Goal: Task Accomplishment & Management: Manage account settings

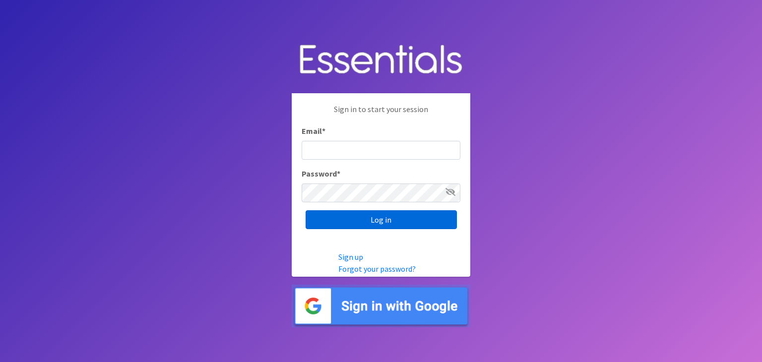
type input "analisacantu@austindiapers.org"
click at [401, 219] on input "Log in" at bounding box center [381, 219] width 151 height 19
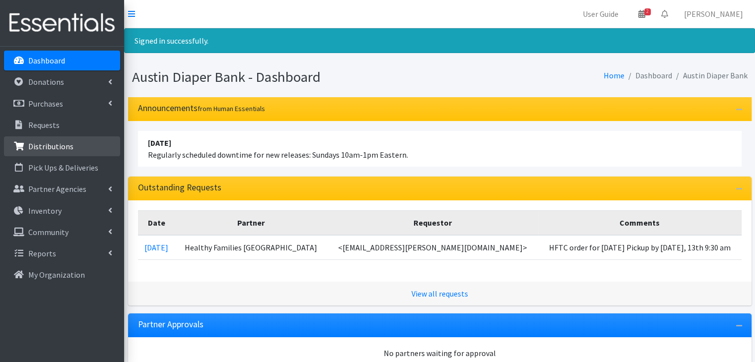
click at [37, 153] on link "Distributions" at bounding box center [62, 146] width 116 height 20
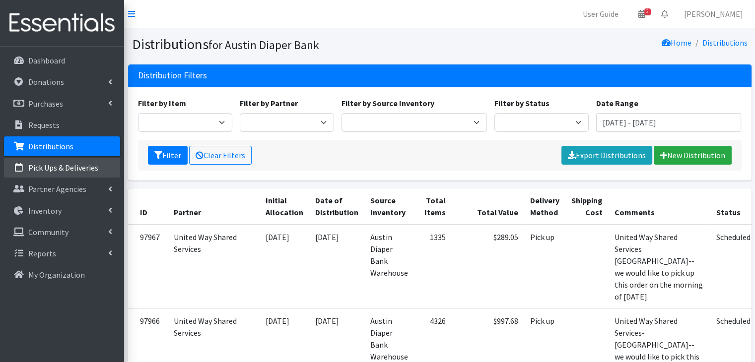
click at [71, 169] on p "Pick Ups & Deliveries" at bounding box center [63, 168] width 70 height 10
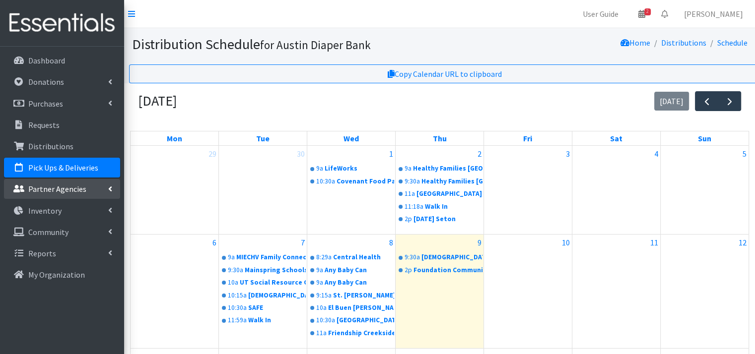
click at [73, 185] on p "Partner Agencies" at bounding box center [57, 189] width 58 height 10
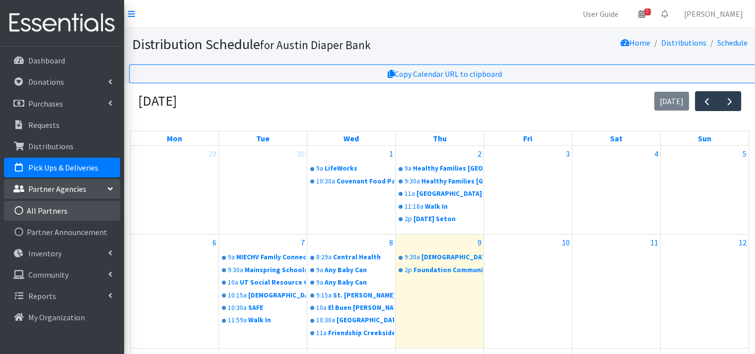
click at [76, 209] on link "All Partners" at bounding box center [62, 211] width 116 height 20
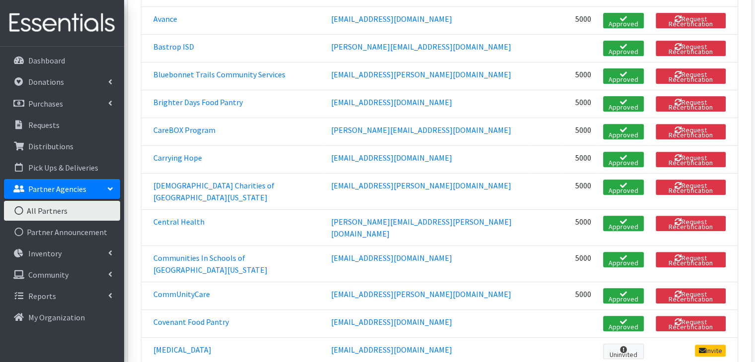
scroll to position [347, 0]
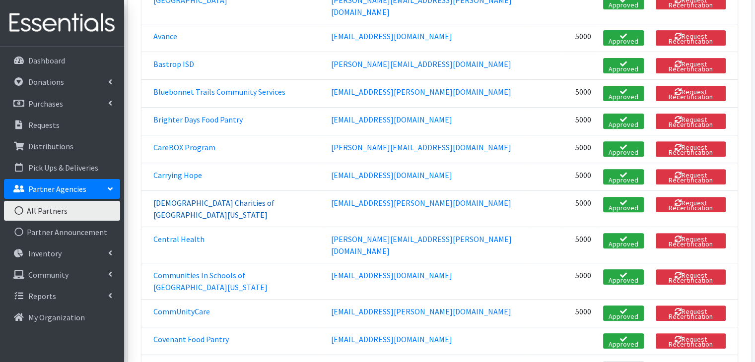
click at [249, 198] on link "[DEMOGRAPHIC_DATA] Charities of [GEOGRAPHIC_DATA][US_STATE]" at bounding box center [213, 209] width 121 height 22
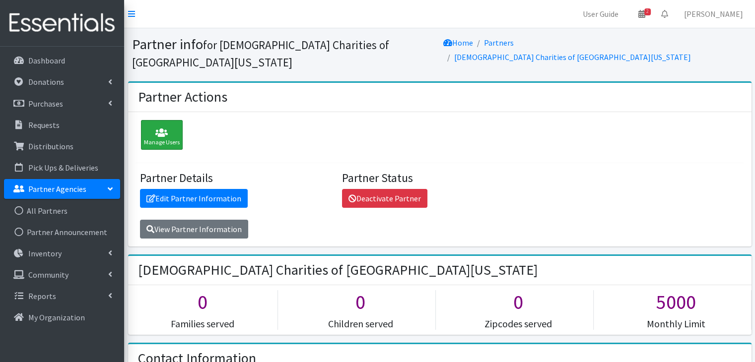
click at [169, 128] on icon at bounding box center [162, 133] width 36 height 10
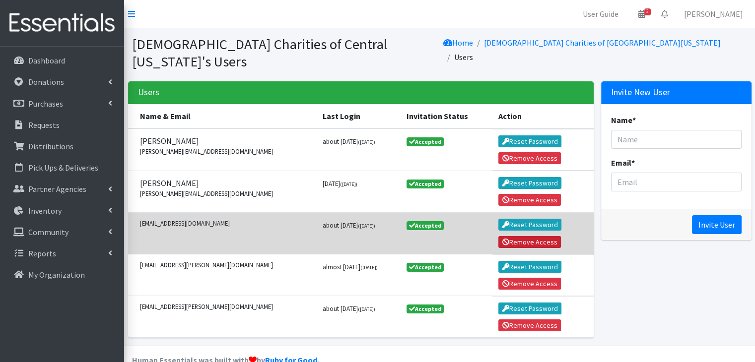
click at [512, 236] on button "Remove Access" at bounding box center [529, 242] width 63 height 12
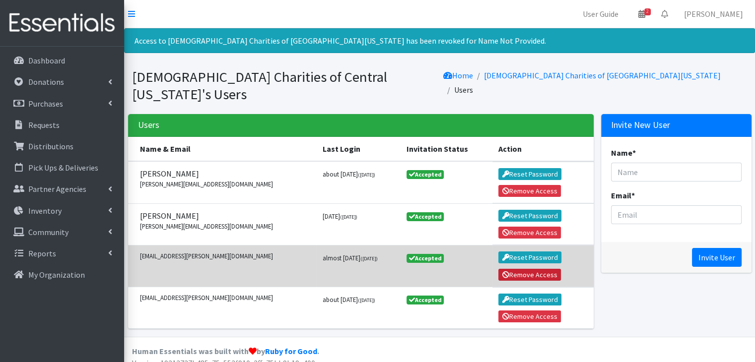
click at [506, 269] on button "Remove Access" at bounding box center [529, 275] width 63 height 12
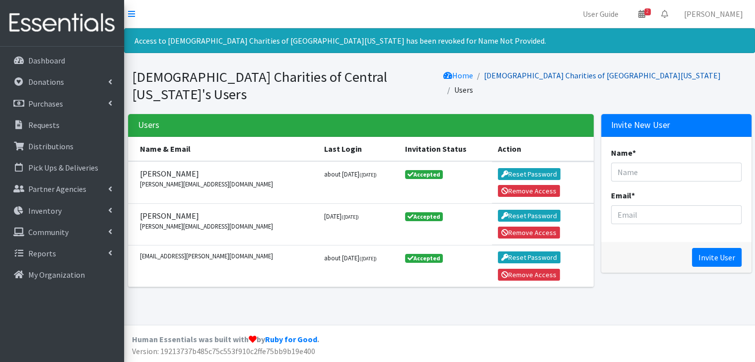
click at [682, 77] on link "[DEMOGRAPHIC_DATA] Charities of [GEOGRAPHIC_DATA][US_STATE]" at bounding box center [602, 75] width 237 height 10
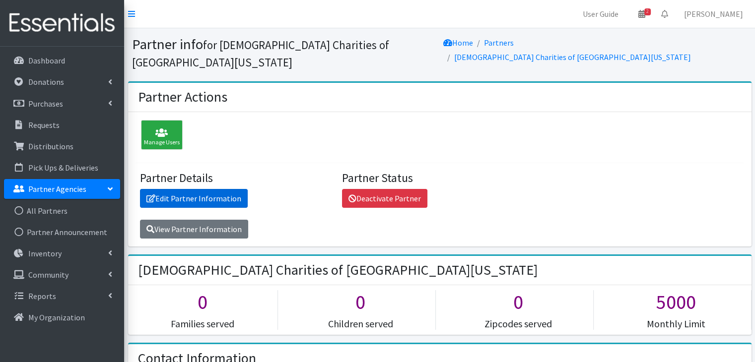
click at [181, 189] on link "Edit Partner Information" at bounding box center [194, 198] width 108 height 19
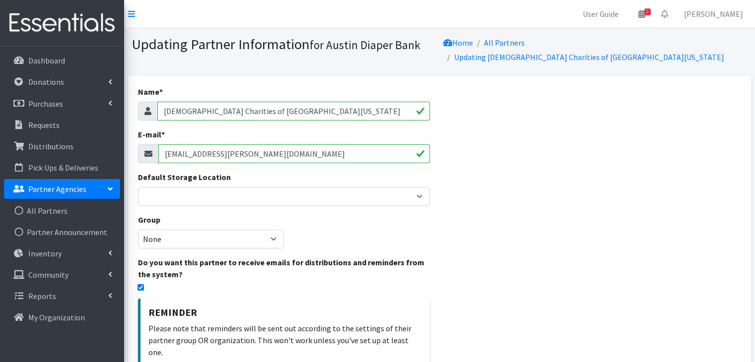
drag, startPoint x: 279, startPoint y: 144, endPoint x: 152, endPoint y: 132, distance: 127.6
click at [147, 131] on div "E-mail * hazmin-martinez@ccctx.org" at bounding box center [284, 146] width 292 height 35
paste input "emmanuel-villarreal"
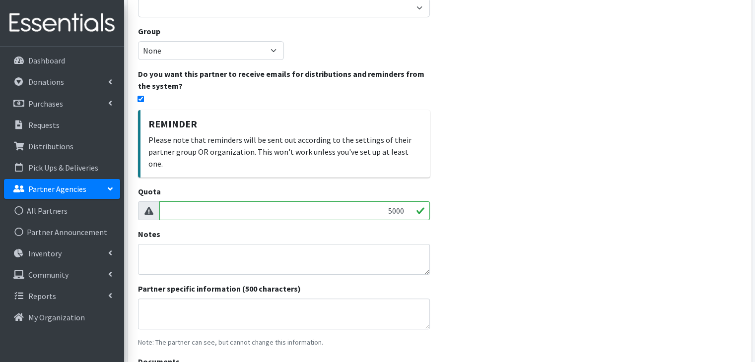
scroll to position [282, 0]
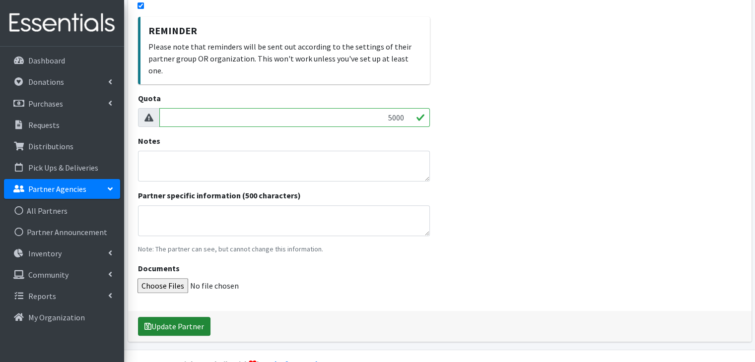
type input "[PERSON_NAME][EMAIL_ADDRESS][DOMAIN_NAME]"
click at [183, 317] on button "Update Partner" at bounding box center [174, 326] width 72 height 19
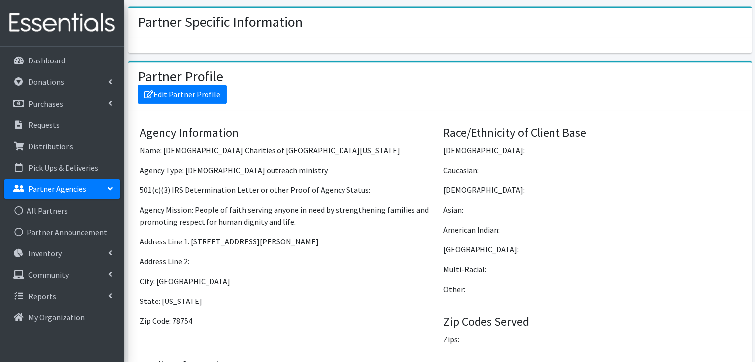
scroll to position [347, 0]
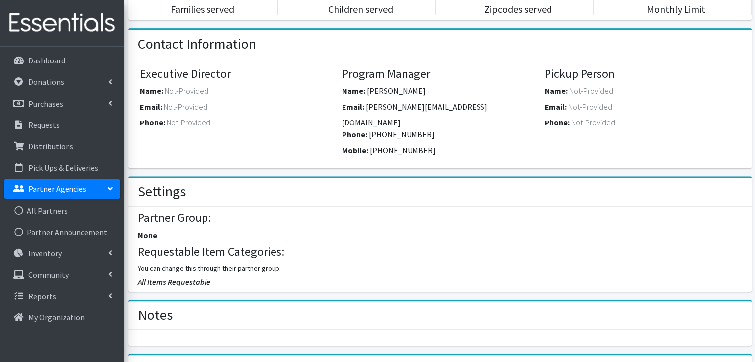
click at [65, 196] on link "Partner Agencies" at bounding box center [62, 189] width 116 height 20
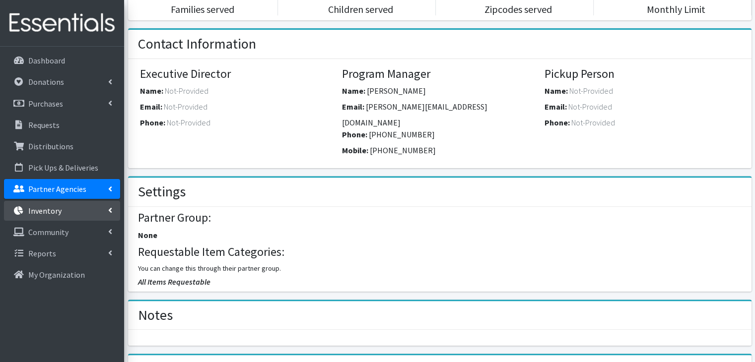
click at [65, 206] on link "Inventory" at bounding box center [62, 211] width 116 height 20
click at [74, 193] on p "Partner Agencies" at bounding box center [57, 189] width 58 height 10
